Goal: Information Seeking & Learning: Find specific page/section

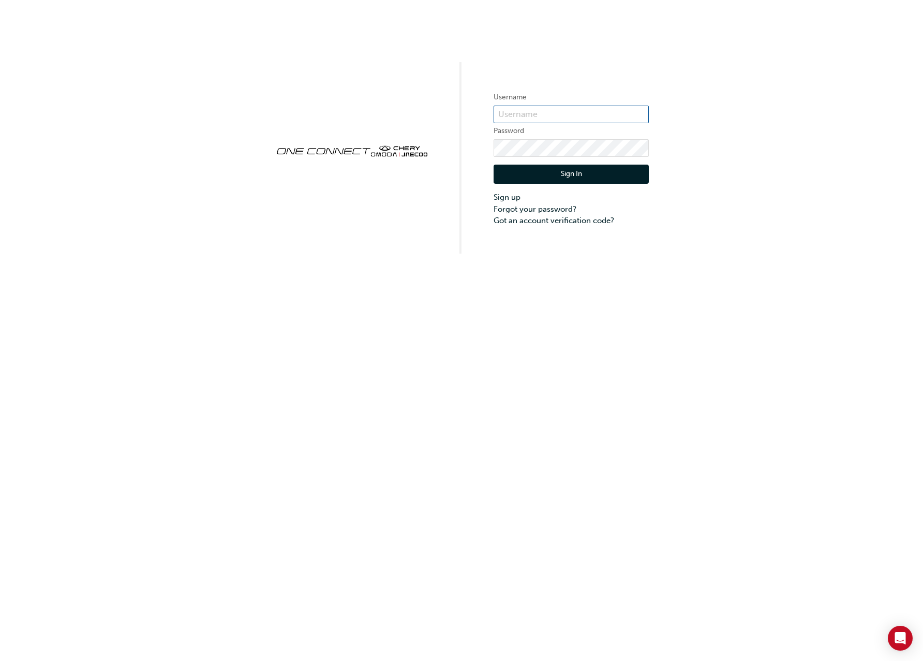
type input "CHAU2066"
click at [576, 176] on button "Sign In" at bounding box center [571, 175] width 155 height 20
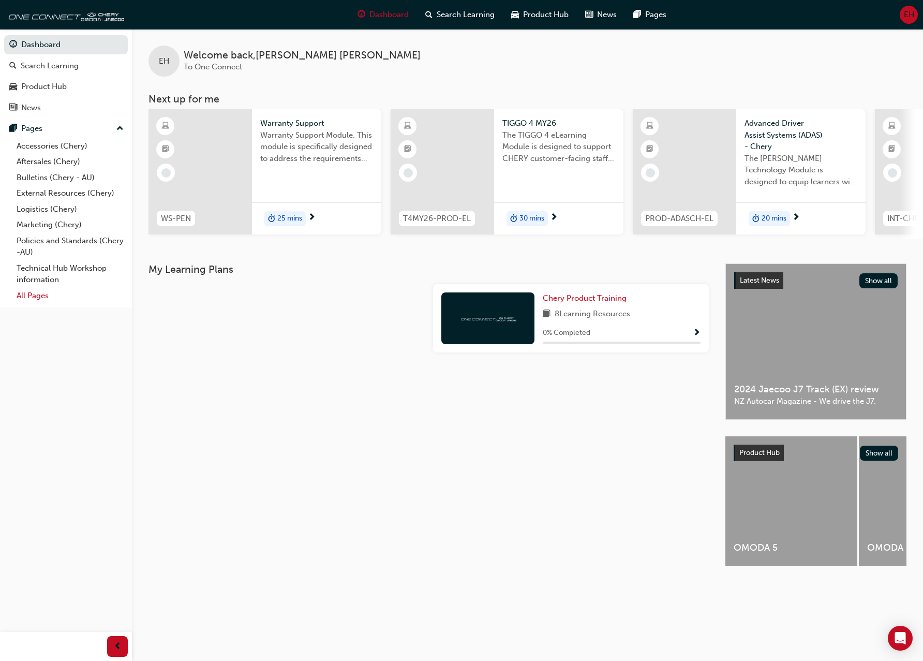
click at [37, 296] on link "All Pages" at bounding box center [69, 296] width 115 height 16
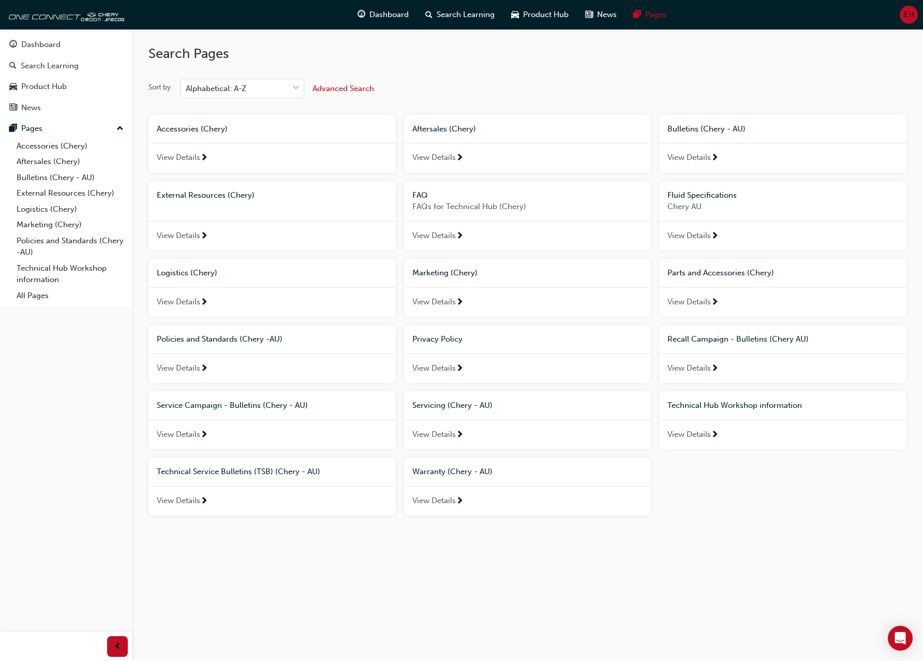
click at [189, 499] on span "View Details" at bounding box center [178, 501] width 43 height 12
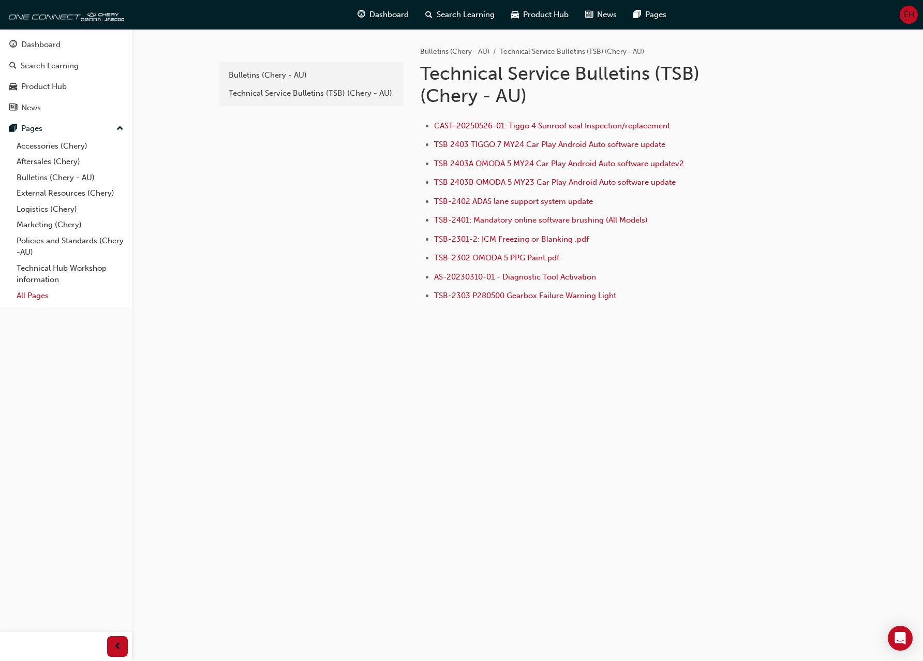
click at [31, 293] on link "All Pages" at bounding box center [69, 296] width 115 height 16
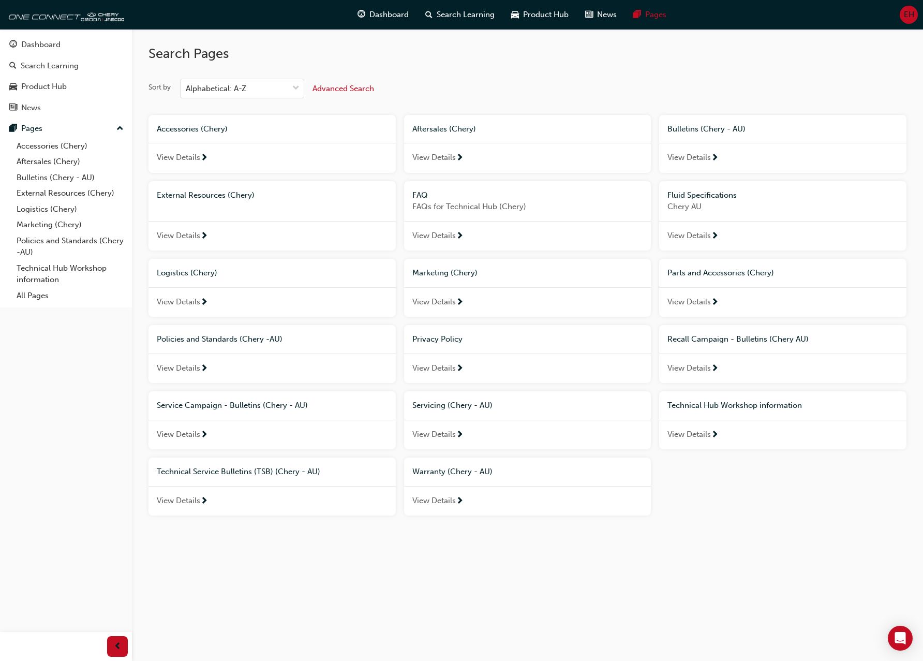
click at [171, 435] on span "View Details" at bounding box center [178, 435] width 43 height 12
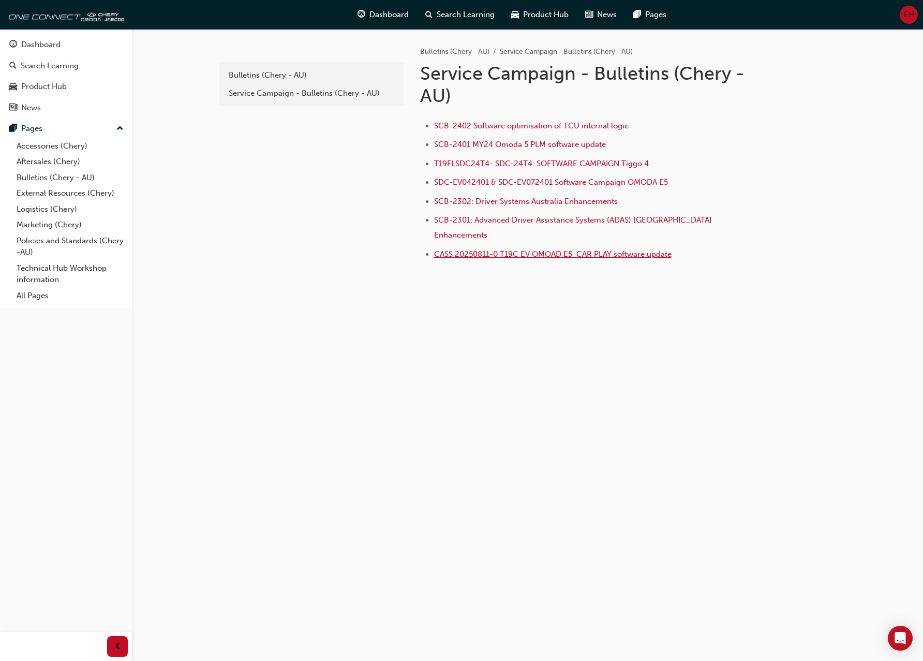
click at [535, 249] on span "CASS 20250811-0 T19C EV OMOAD E5 CAR PLAY software update" at bounding box center [553, 253] width 238 height 9
